Goal: Task Accomplishment & Management: Manage account settings

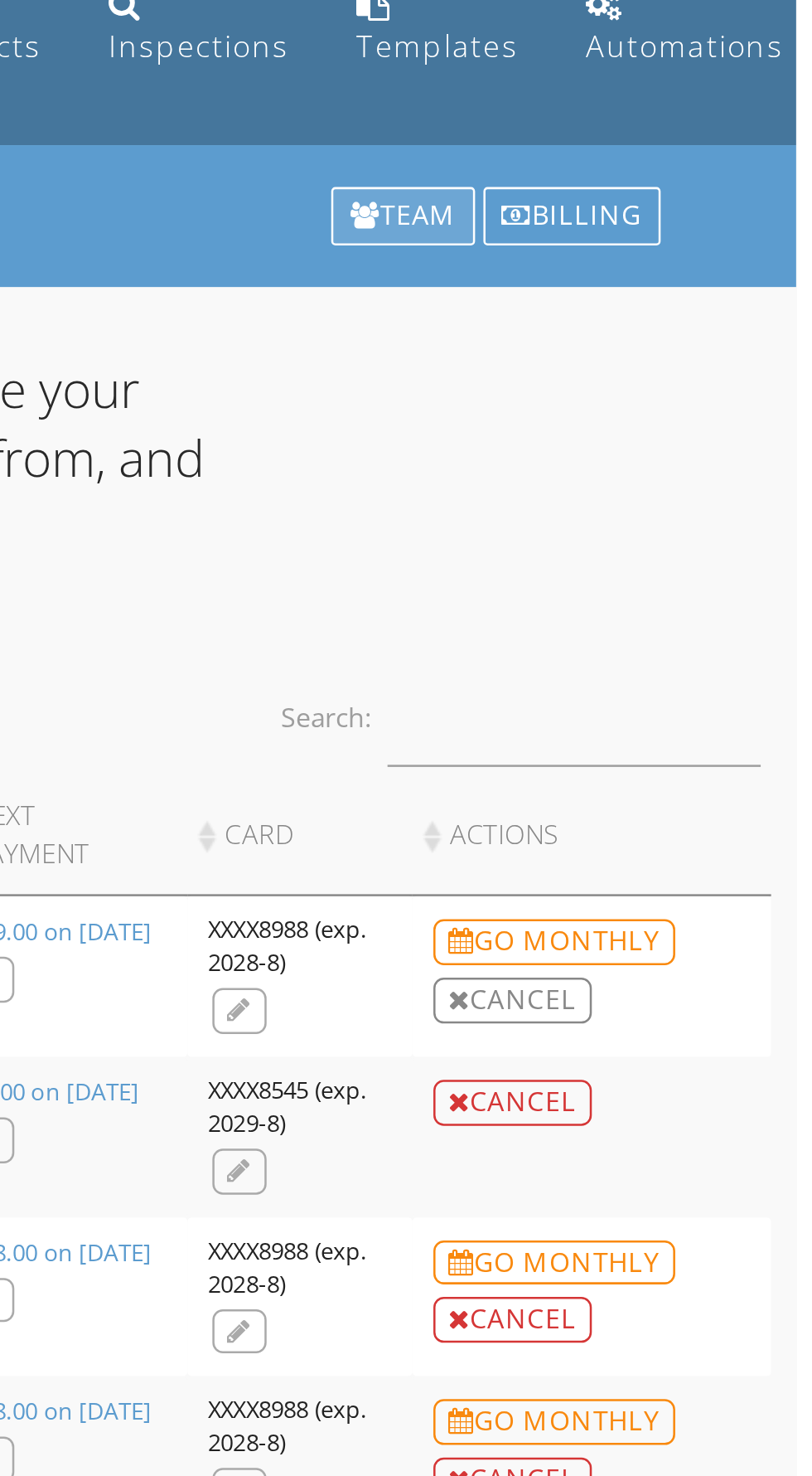
click at [650, 152] on div "Team" at bounding box center [655, 157] width 57 height 23
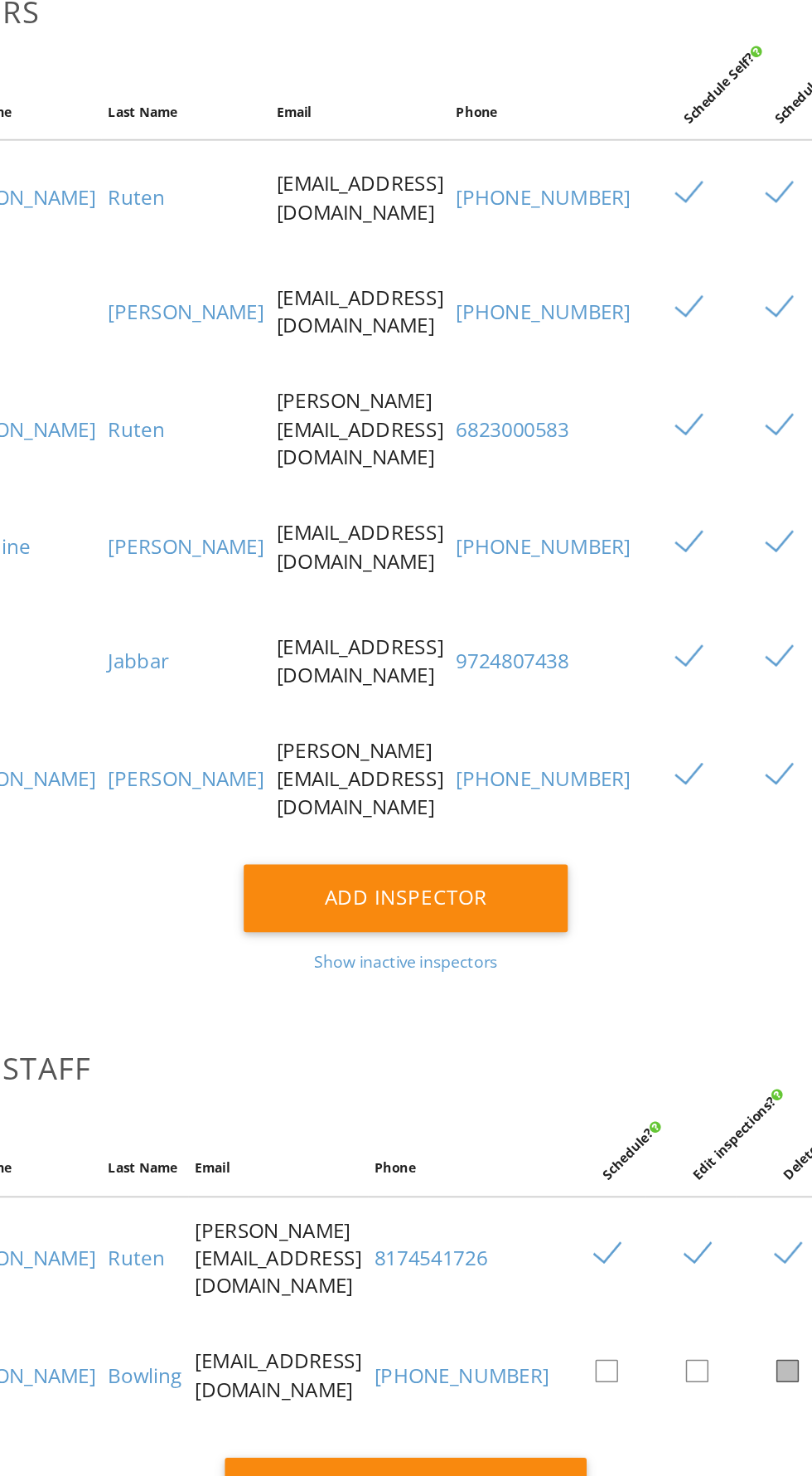
click at [440, 844] on div "Show inactive inspectors" at bounding box center [406, 850] width 731 height 13
